Goal: Task Accomplishment & Management: Use online tool/utility

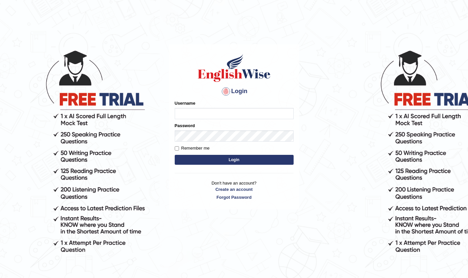
type input "AlAmin"
click at [241, 160] on button "Login" at bounding box center [234, 160] width 119 height 10
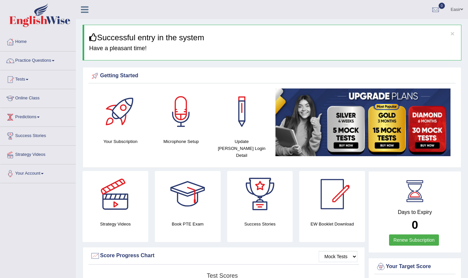
click at [35, 116] on link "Predictions" at bounding box center [37, 116] width 75 height 17
click at [38, 96] on link "Online Class" at bounding box center [37, 97] width 75 height 17
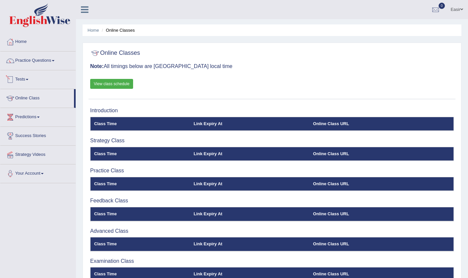
click at [27, 83] on link "Tests" at bounding box center [37, 78] width 75 height 17
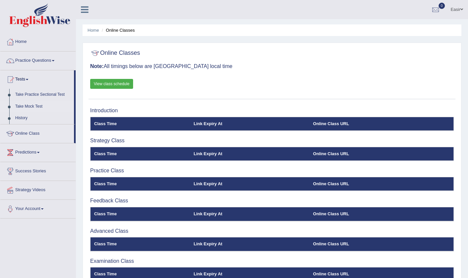
click at [37, 107] on link "Take Mock Test" at bounding box center [43, 107] width 62 height 12
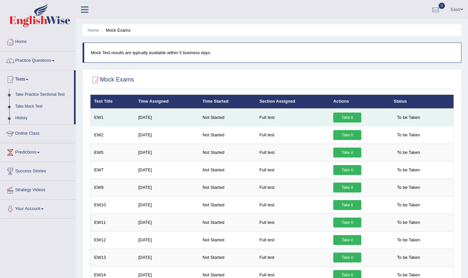
click at [348, 118] on link "Take it" at bounding box center [347, 118] width 28 height 10
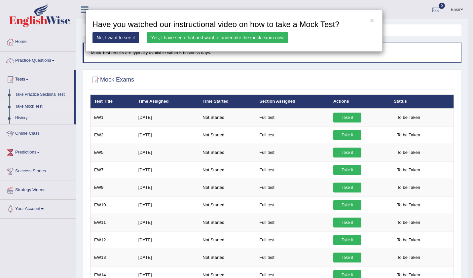
click at [178, 35] on link "Yes, I have seen that and want to undertake the mock exam now" at bounding box center [217, 37] width 141 height 11
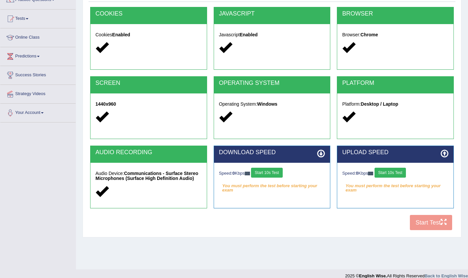
scroll to position [69, 0]
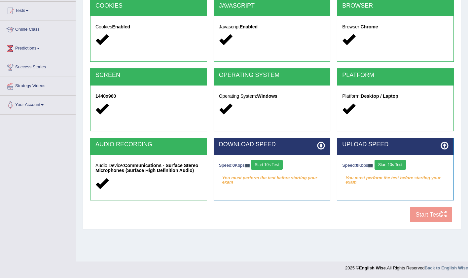
click at [270, 164] on button "Start 10s Test" at bounding box center [266, 165] width 31 height 10
click at [391, 164] on div "Speed: 0 Kbps Start 10s Test" at bounding box center [395, 166] width 106 height 12
click at [394, 163] on button "Start 10s Test" at bounding box center [389, 165] width 31 height 10
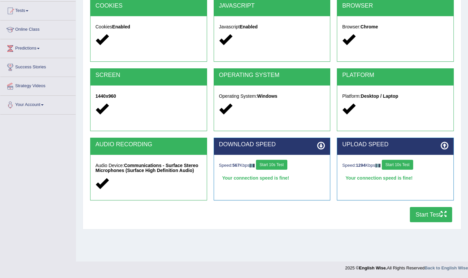
click at [435, 217] on button "Start Test" at bounding box center [431, 214] width 42 height 15
click at [32, 34] on link "Online Class" at bounding box center [37, 28] width 75 height 17
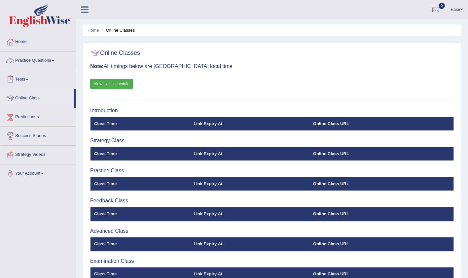
click at [28, 78] on link "Tests" at bounding box center [37, 78] width 75 height 17
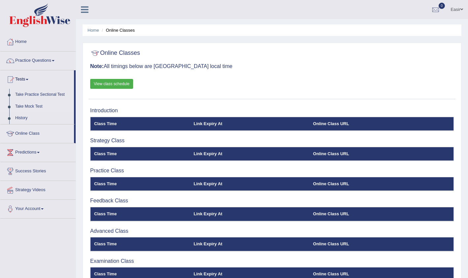
click at [34, 106] on link "Take Mock Test" at bounding box center [43, 107] width 62 height 12
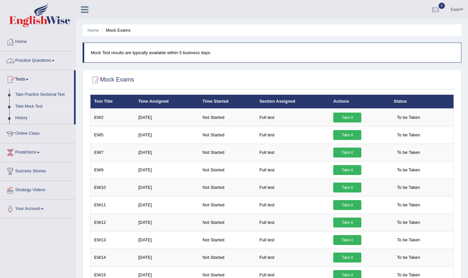
click at [49, 61] on link "Practice Questions" at bounding box center [37, 60] width 75 height 17
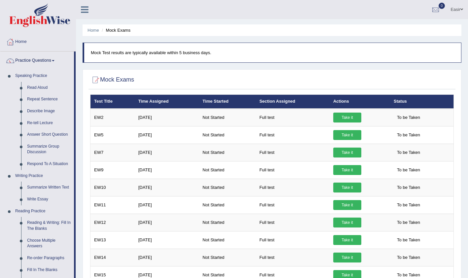
click at [49, 61] on link "Practice Questions" at bounding box center [37, 60] width 74 height 17
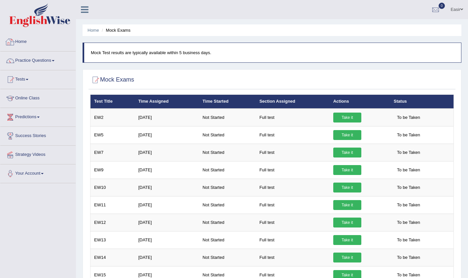
click at [28, 44] on link "Home" at bounding box center [37, 41] width 75 height 17
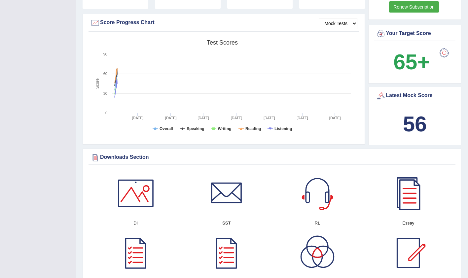
scroll to position [192, 0]
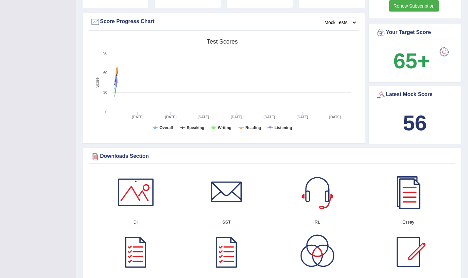
click at [393, 90] on div "Latest Mock Score" at bounding box center [415, 95] width 78 height 10
click at [379, 90] on div at bounding box center [381, 95] width 10 height 10
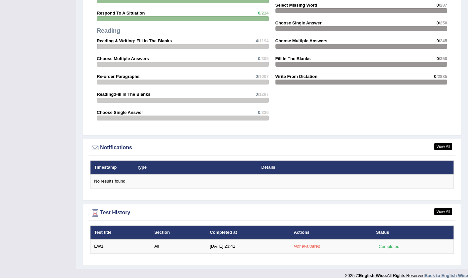
scroll to position [674, 0]
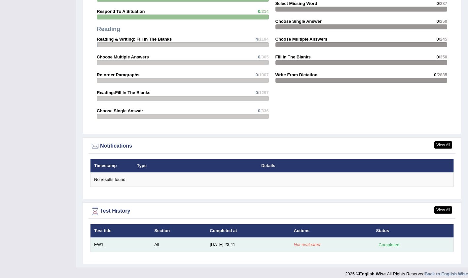
click at [386, 241] on div "Completed" at bounding box center [389, 244] width 26 height 7
click at [97, 238] on td "EW1" at bounding box center [120, 245] width 60 height 14
click at [304, 242] on em "Not evaluated" at bounding box center [307, 244] width 26 height 5
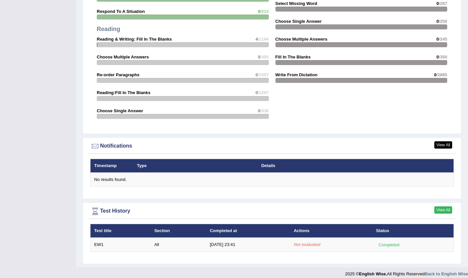
click at [440, 206] on link "View All" at bounding box center [443, 209] width 18 height 7
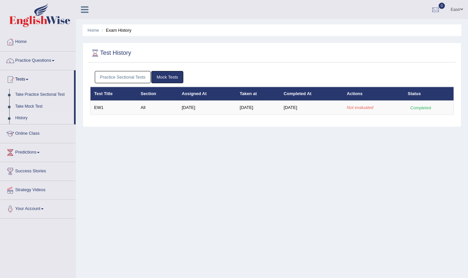
click at [119, 76] on link "Practice Sectional Tests" at bounding box center [123, 77] width 56 height 12
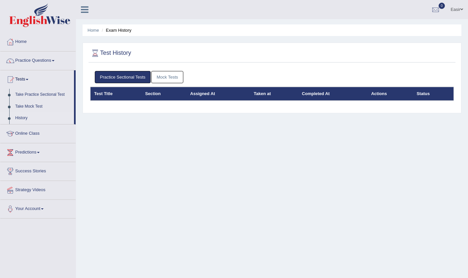
click at [119, 76] on link "Practice Sectional Tests" at bounding box center [123, 77] width 56 height 12
click at [171, 78] on link "Mock Tests" at bounding box center [167, 77] width 32 height 12
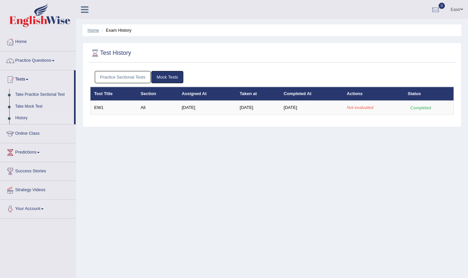
click at [93, 31] on link "Home" at bounding box center [93, 30] width 12 height 5
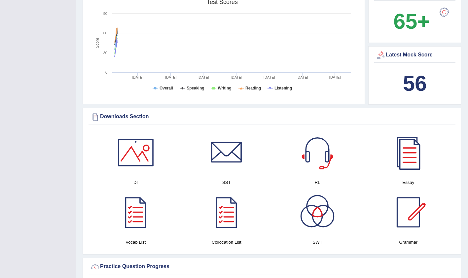
scroll to position [219, 0]
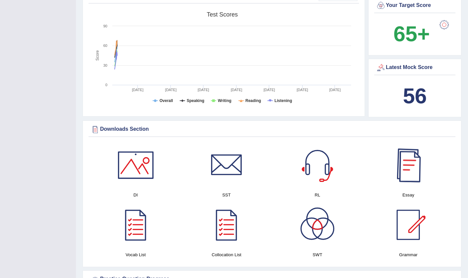
click at [409, 162] on div at bounding box center [408, 165] width 46 height 46
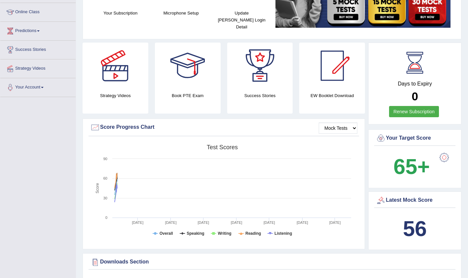
scroll to position [0, 0]
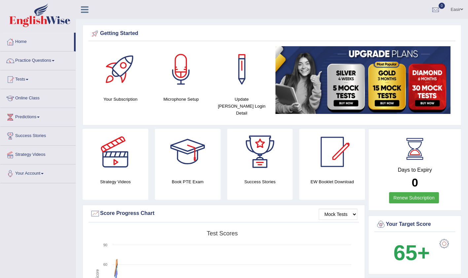
click at [413, 192] on link "Renew Subscription" at bounding box center [414, 197] width 50 height 11
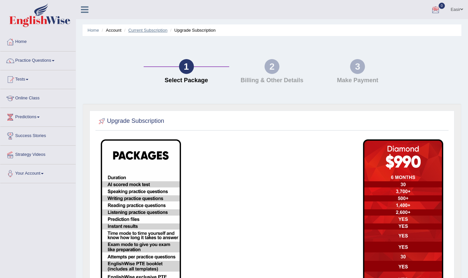
click at [152, 31] on link "Current Subscription" at bounding box center [147, 30] width 39 height 5
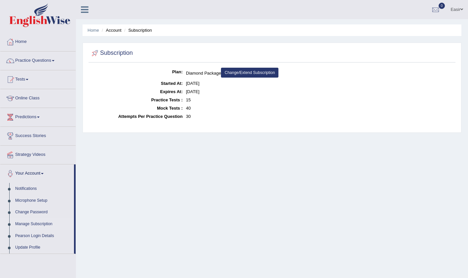
click at [273, 71] on link "Change/Extend Subscription" at bounding box center [249, 73] width 57 height 10
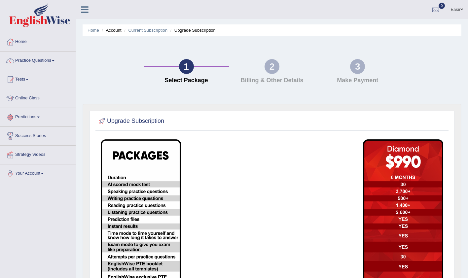
click at [33, 124] on link "Predictions" at bounding box center [37, 116] width 75 height 17
click at [30, 97] on link "Online Class" at bounding box center [37, 97] width 75 height 17
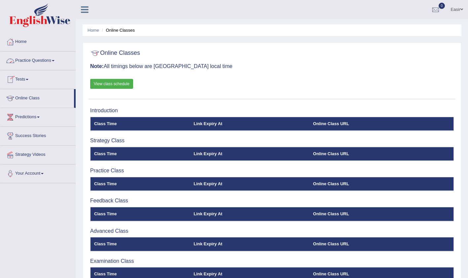
click at [113, 83] on link "View class schedule" at bounding box center [111, 84] width 43 height 10
click at [26, 81] on link "Tests" at bounding box center [37, 78] width 75 height 17
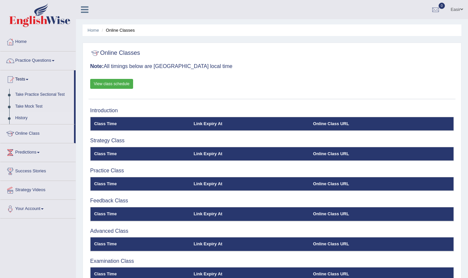
click at [22, 118] on link "History" at bounding box center [43, 118] width 62 height 12
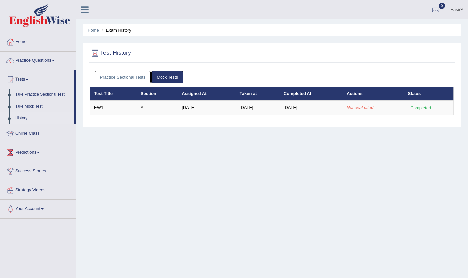
click at [165, 78] on link "Mock Tests" at bounding box center [167, 77] width 32 height 12
click at [133, 77] on link "Practice Sectional Tests" at bounding box center [123, 77] width 56 height 12
